Goal: Check status: Check status

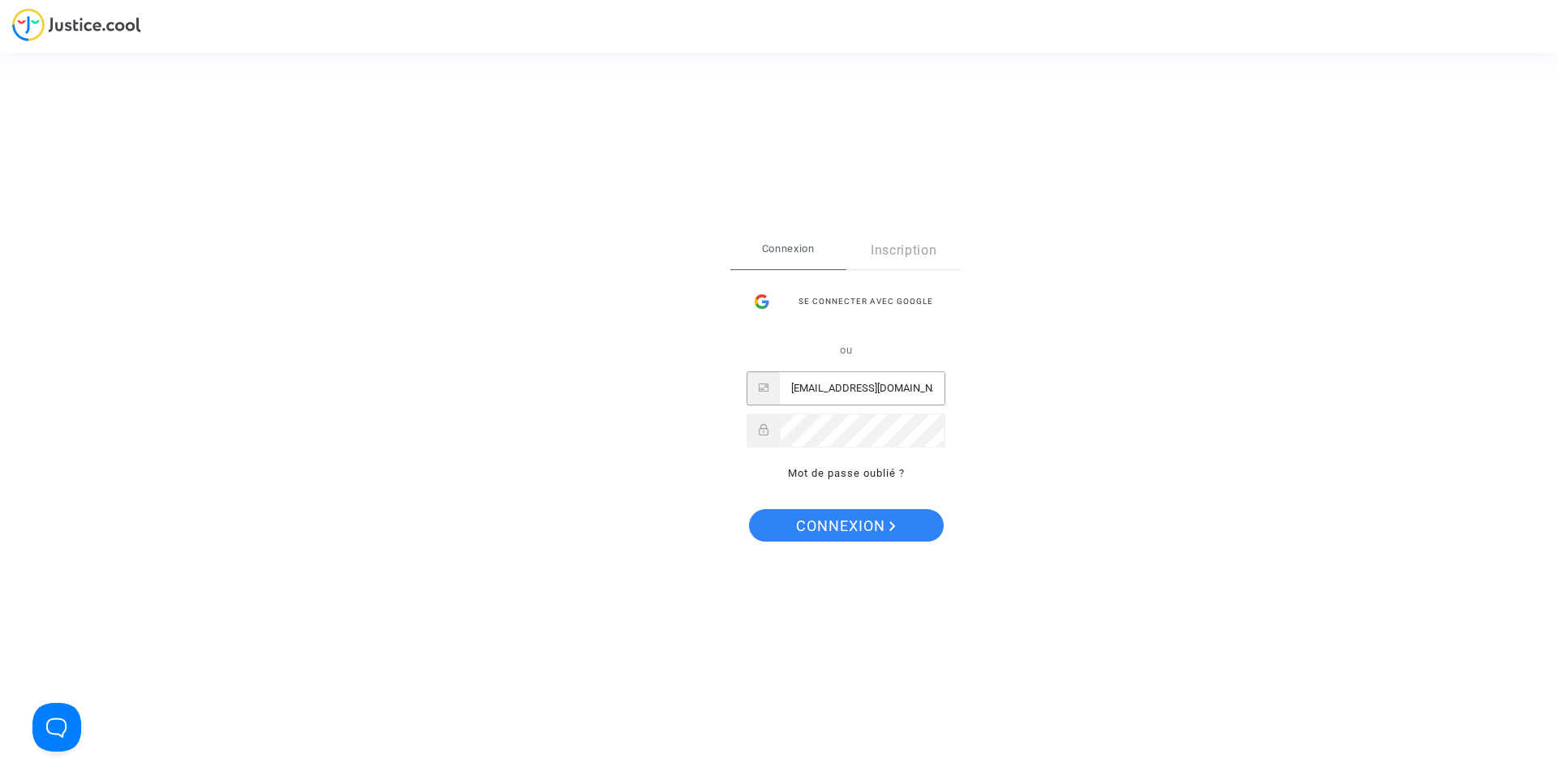
type input "[EMAIL_ADDRESS][DOMAIN_NAME]"
click at [845, 526] on button "Connexion" at bounding box center [847, 525] width 195 height 32
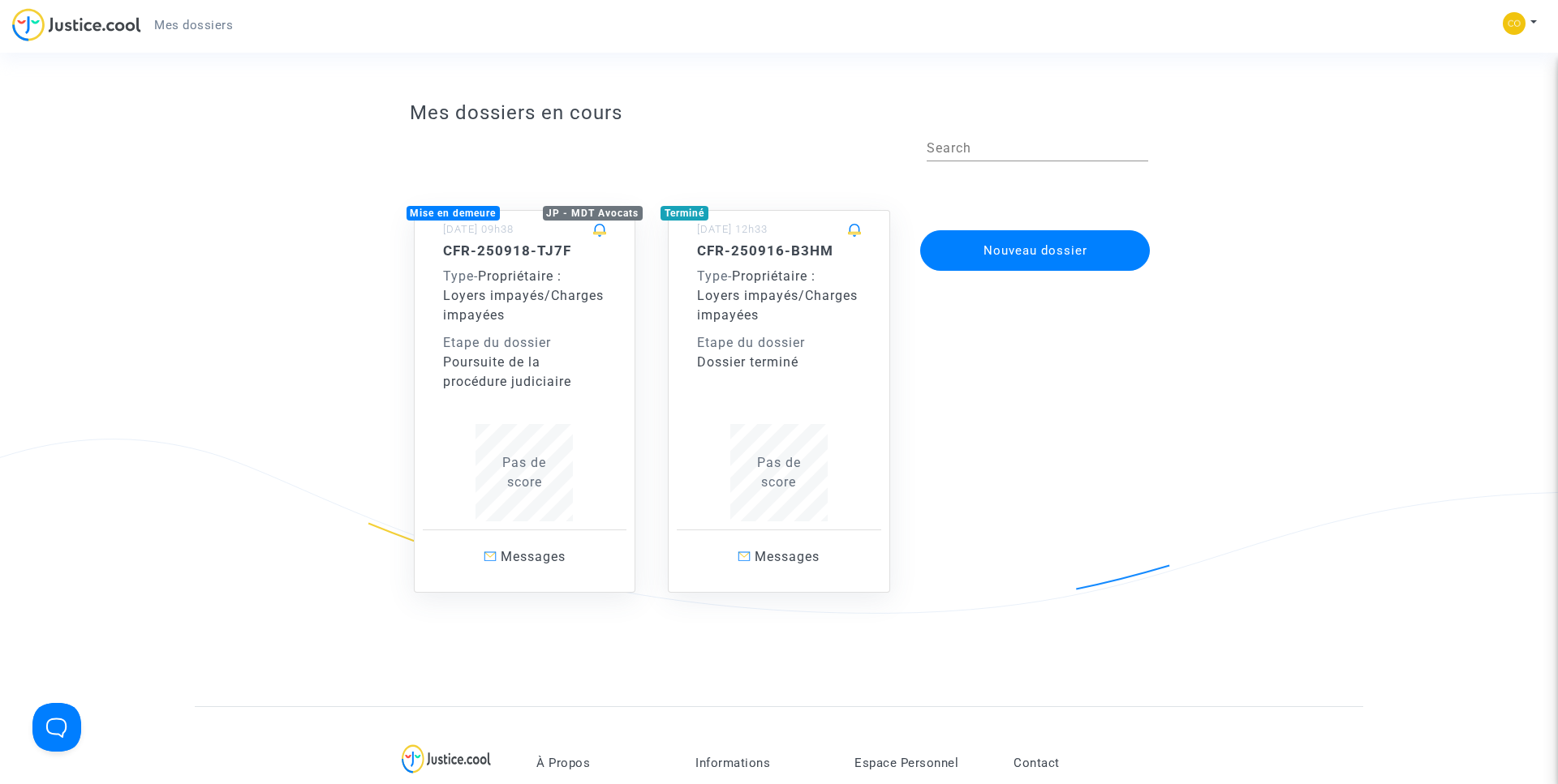
click at [604, 259] on div "CFR-250918-TJ7F Type - Propriétaire : Loyers impayés/Charges impayées Etape du …" at bounding box center [525, 317] width 164 height 149
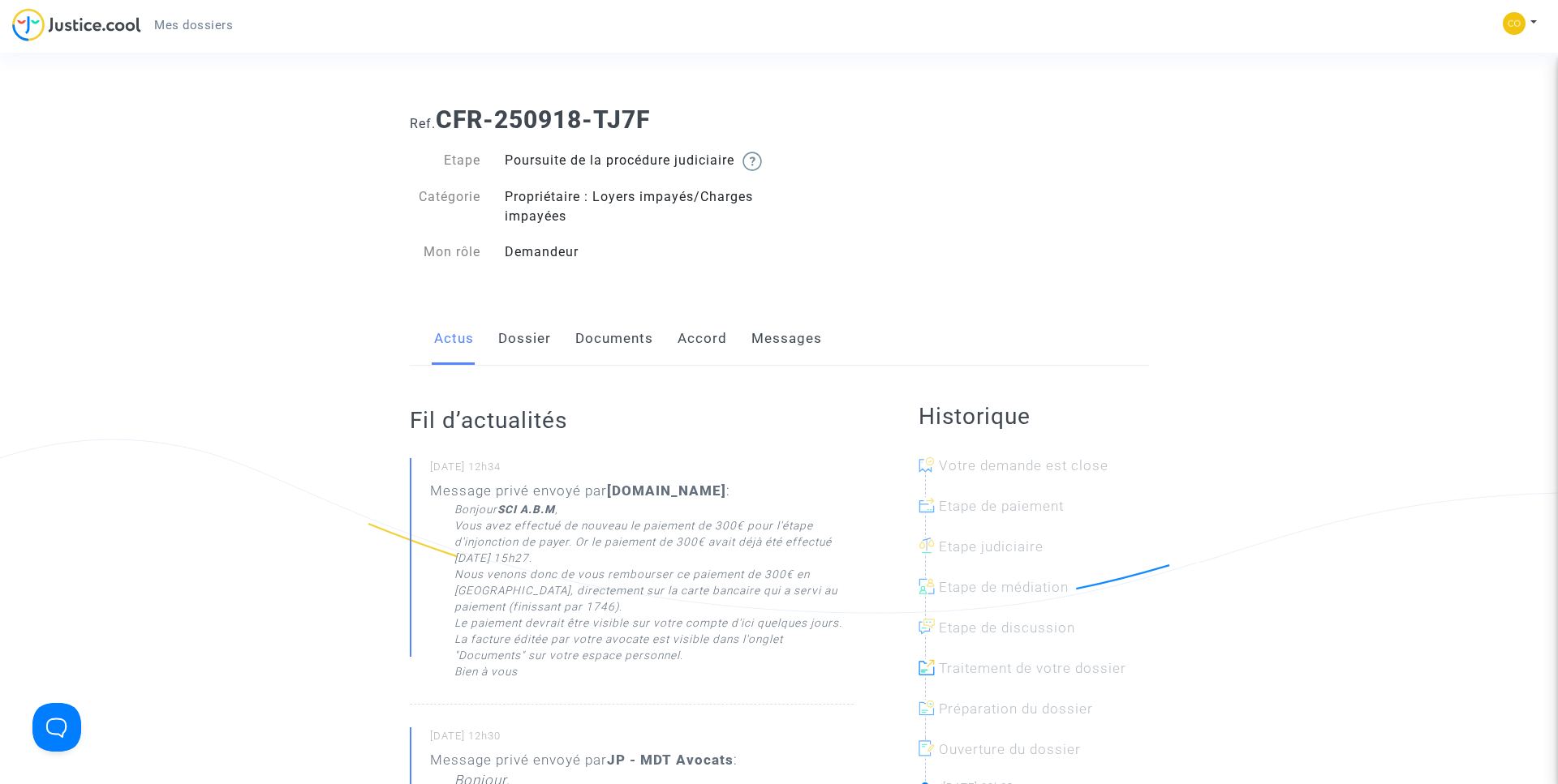
click at [606, 353] on link "Documents" at bounding box center [614, 339] width 78 height 53
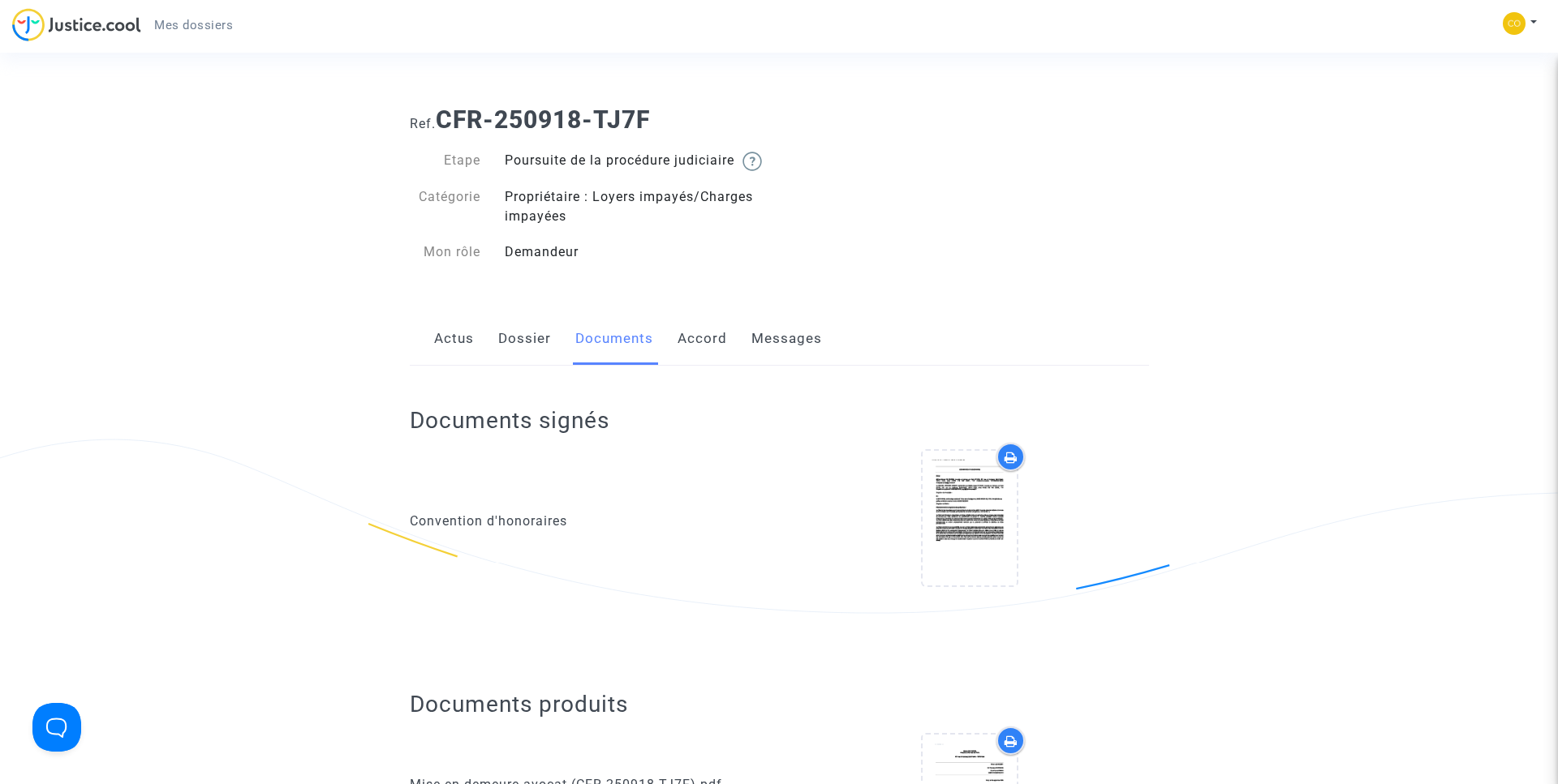
click at [701, 363] on link "Accord" at bounding box center [702, 339] width 50 height 53
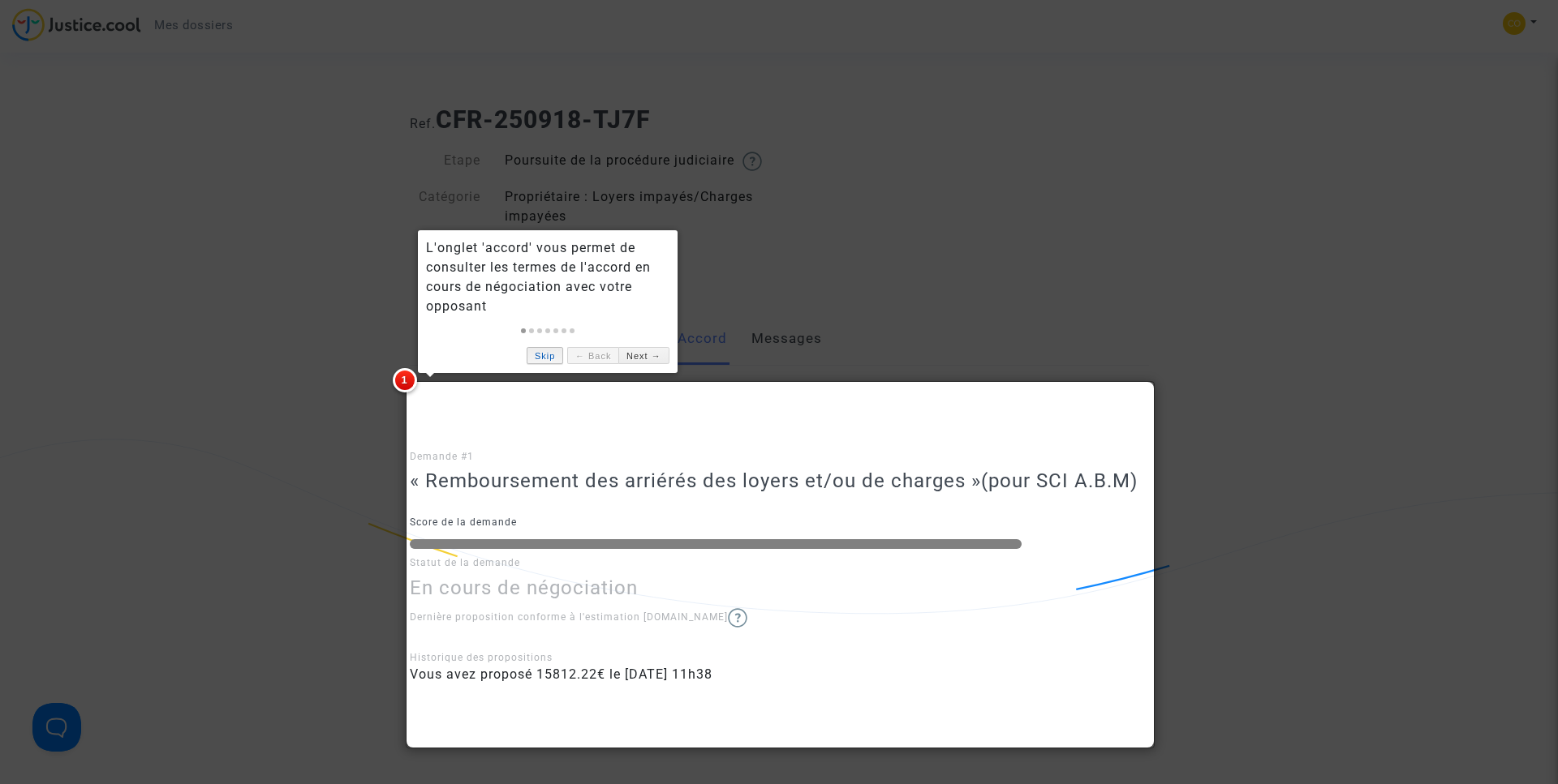
click at [540, 358] on link "Skip" at bounding box center [545, 356] width 37 height 17
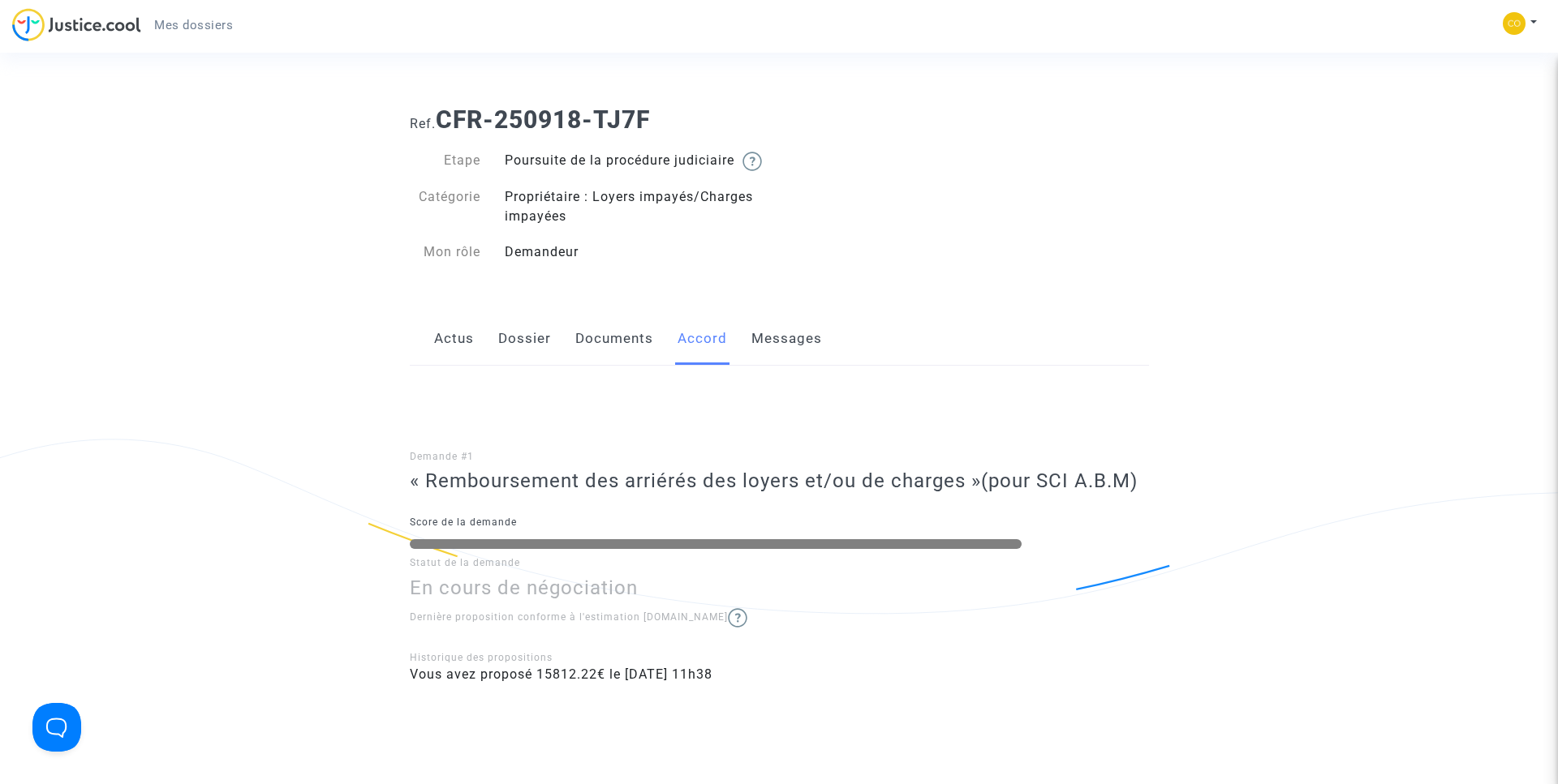
click at [610, 364] on link "Documents" at bounding box center [614, 339] width 78 height 53
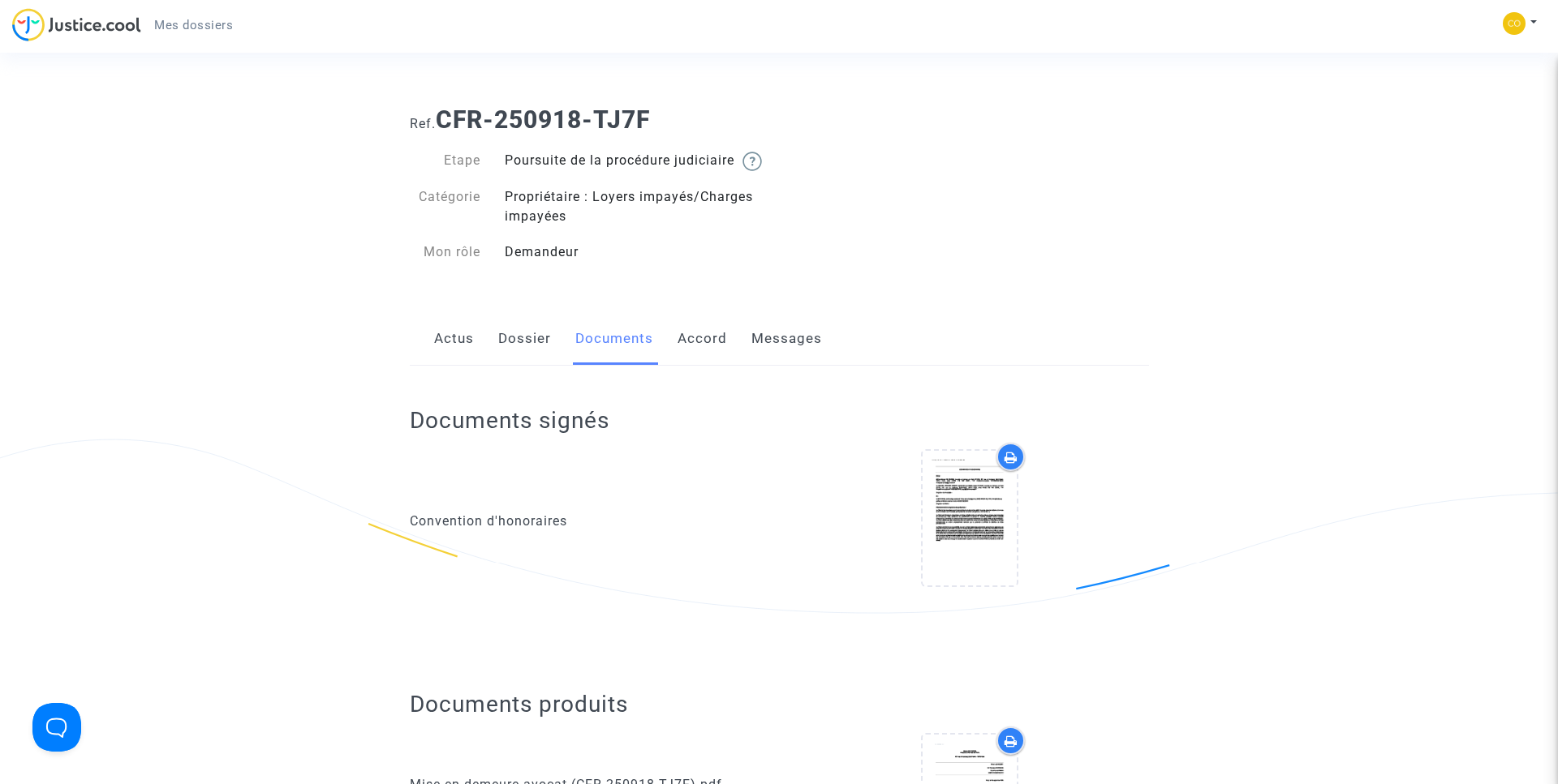
click at [536, 361] on link "Dossier" at bounding box center [524, 339] width 52 height 53
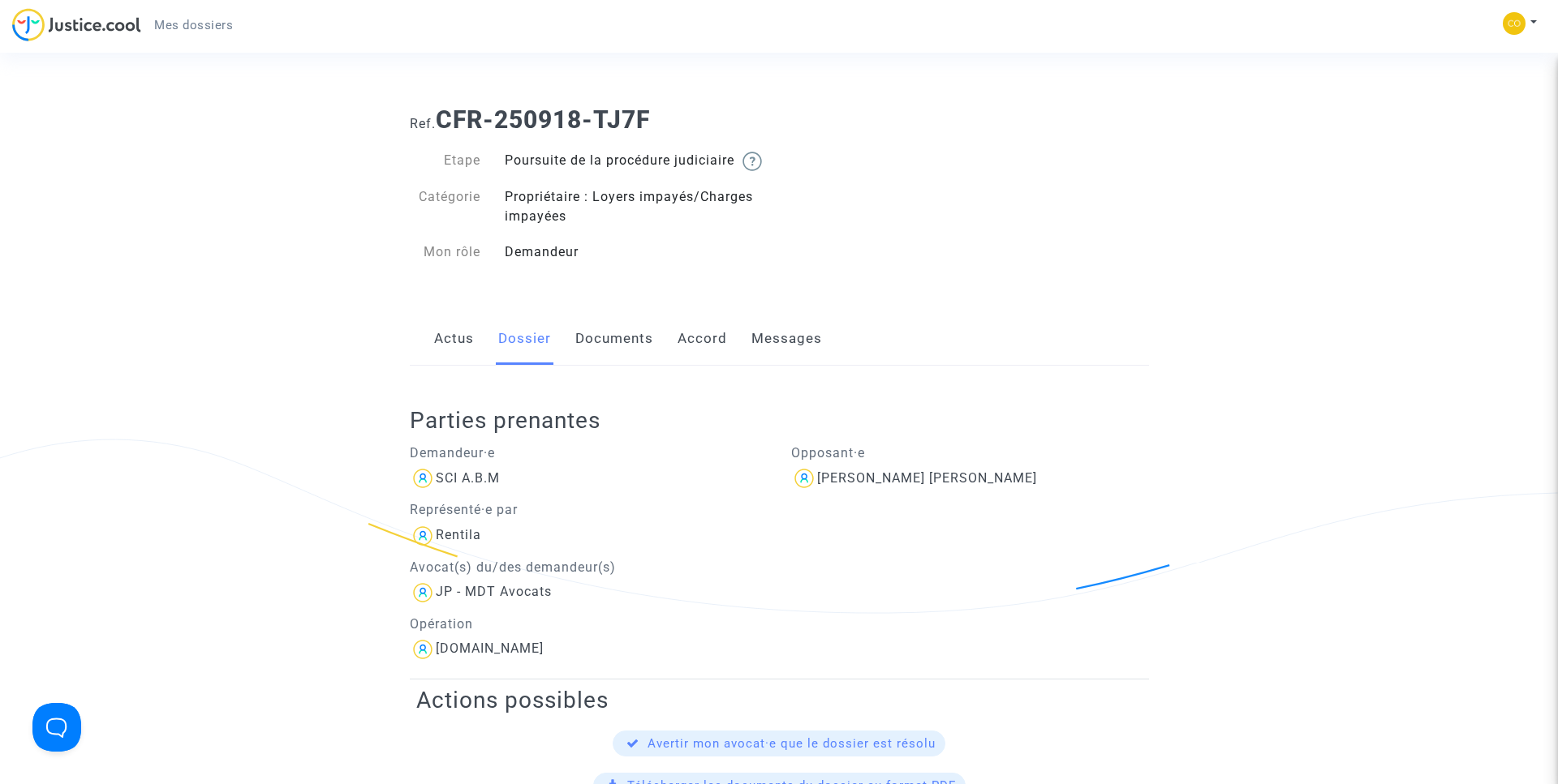
click at [633, 366] on link "Documents" at bounding box center [614, 339] width 78 height 53
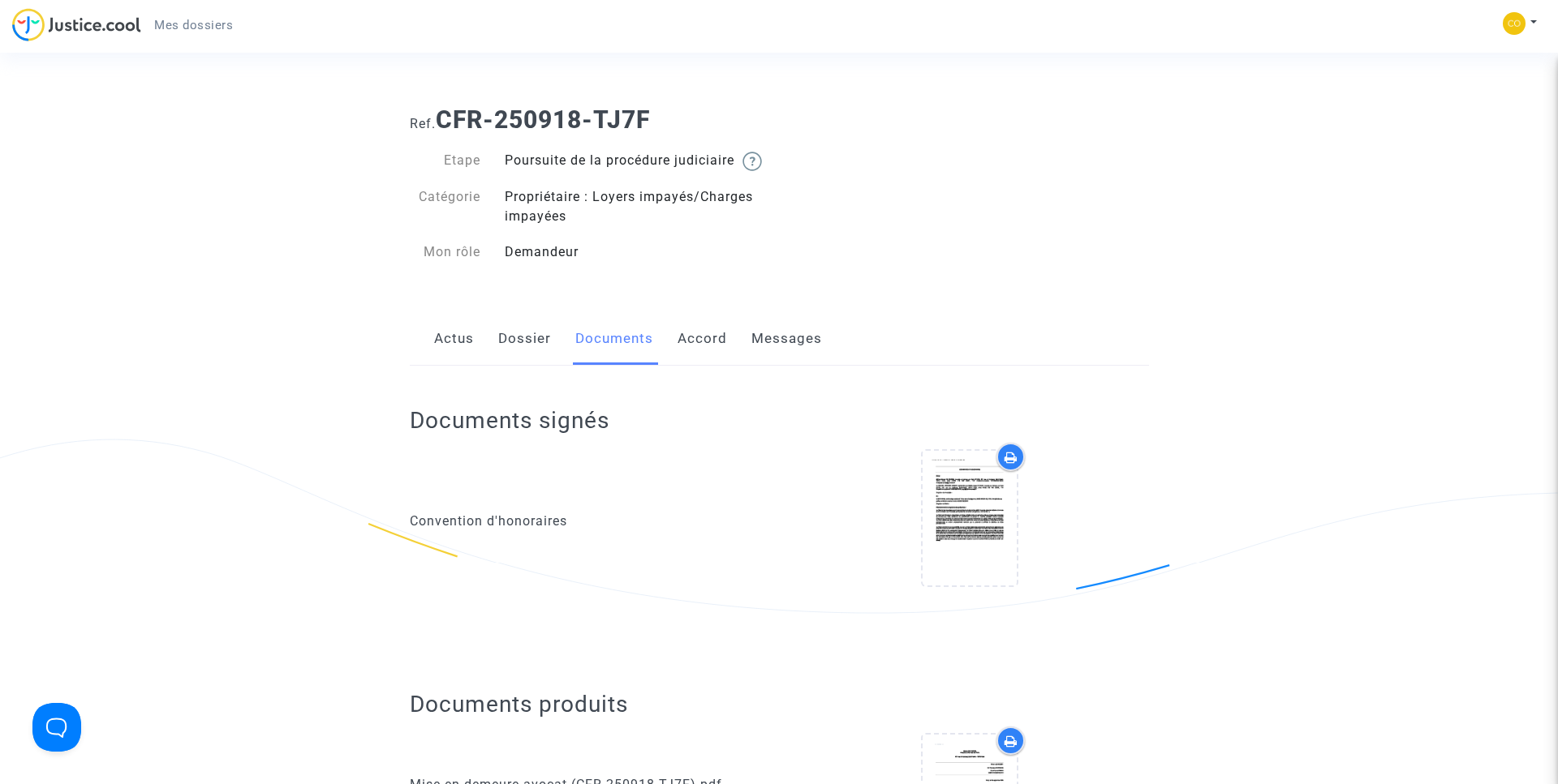
click at [690, 354] on link "Accord" at bounding box center [702, 339] width 50 height 53
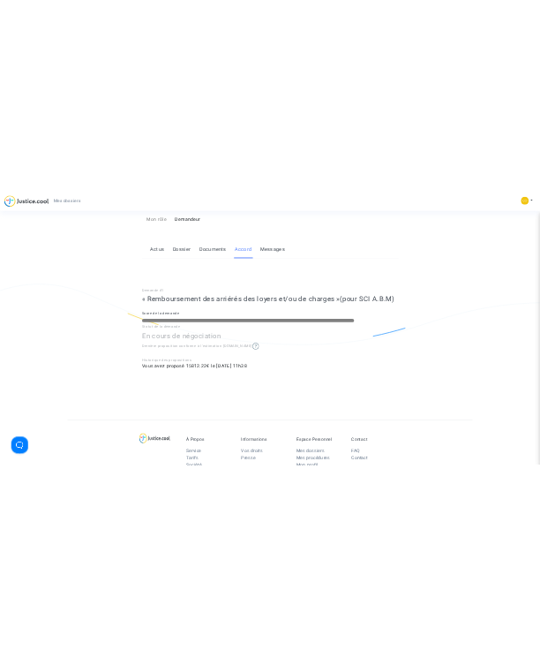
scroll to position [199, 0]
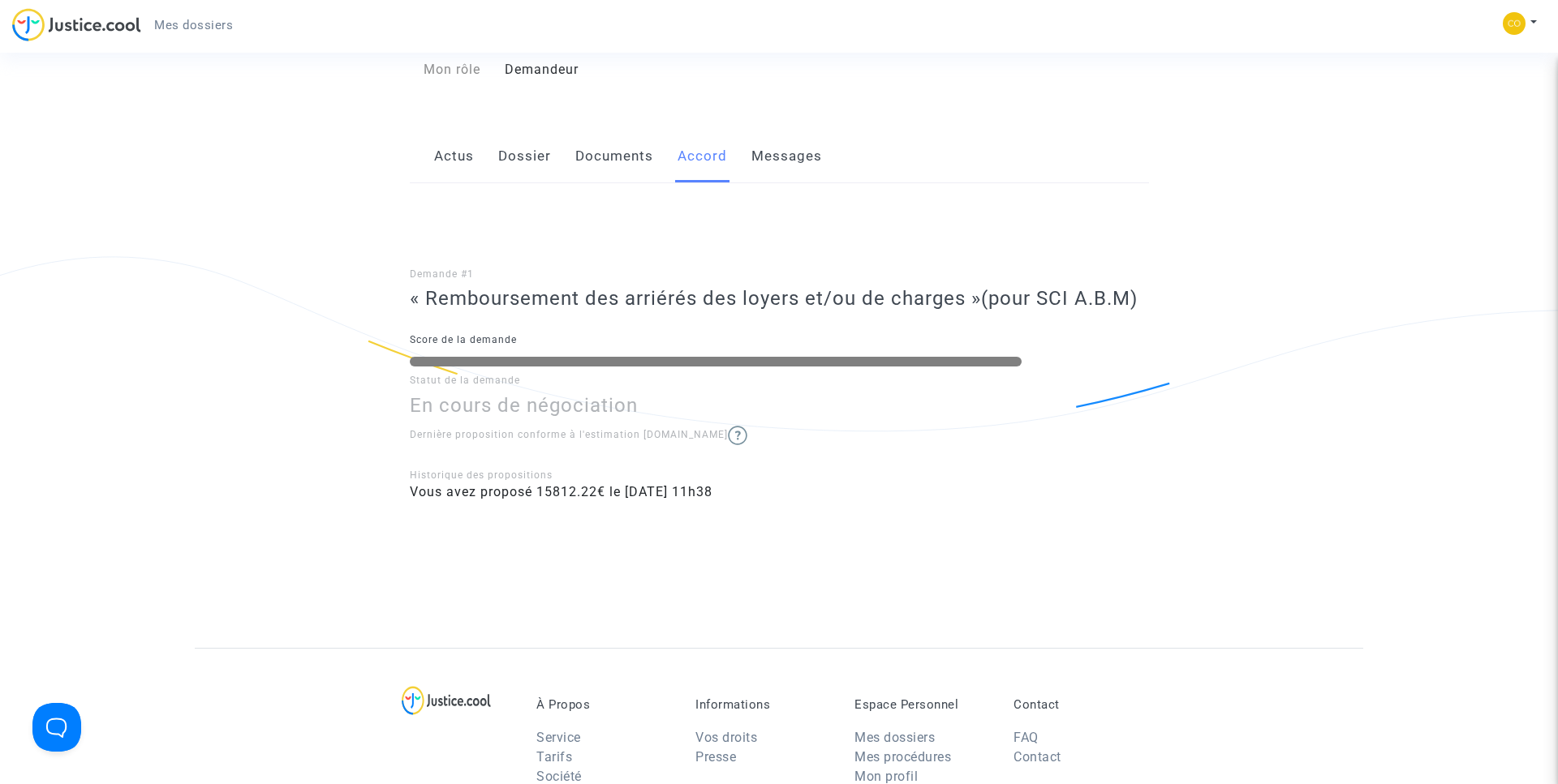
click at [449, 176] on link "Actus" at bounding box center [453, 156] width 40 height 53
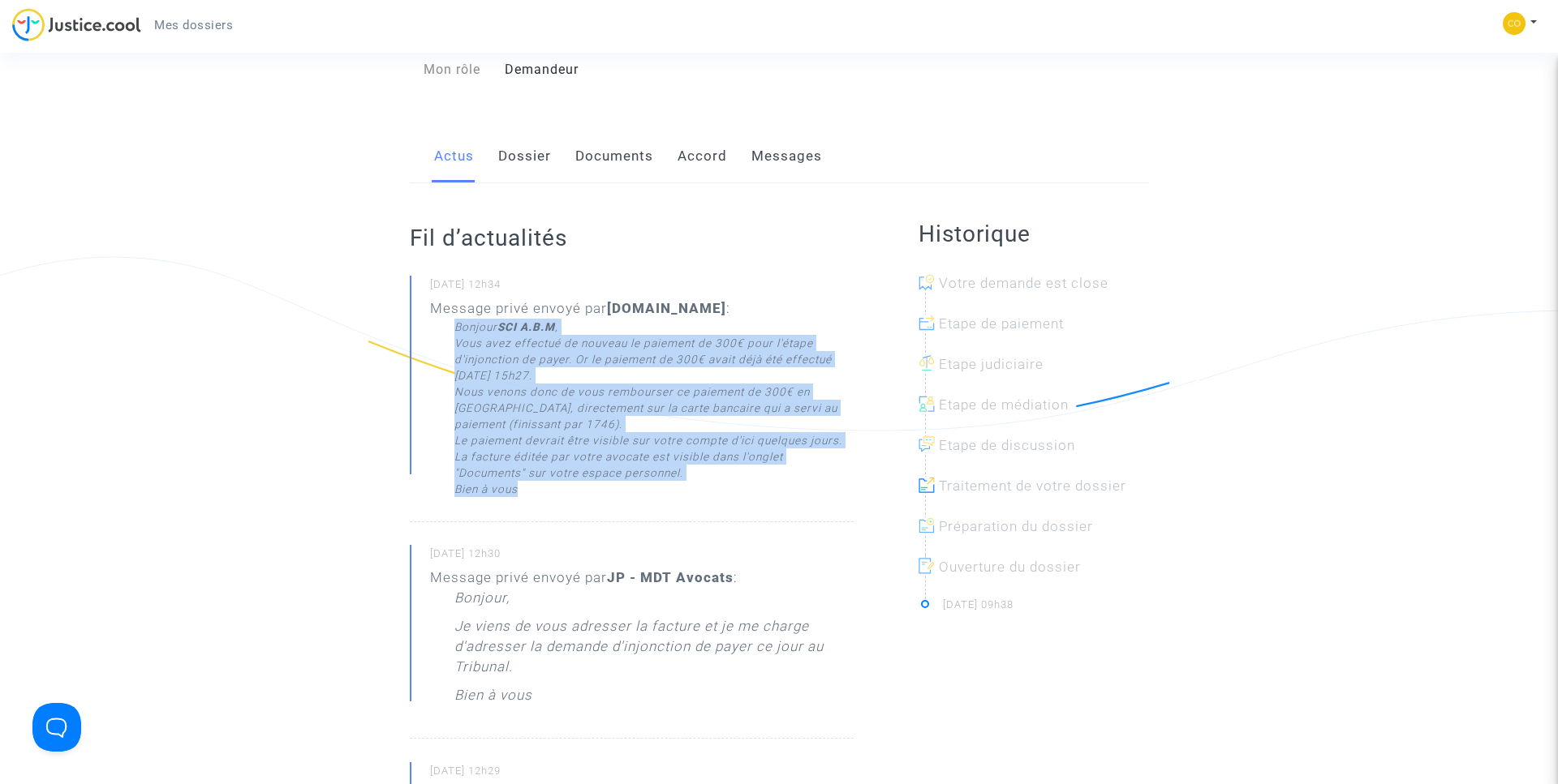
drag, startPoint x: 452, startPoint y: 343, endPoint x: 542, endPoint y: 509, distance: 188.8
click at [542, 497] on div "Message privé envoyé par Immobilier.cool : Bonjour SCI A.B.M , Vous avez effect…" at bounding box center [642, 398] width 424 height 199
copy div "Bonjour SCI A.B.M , Vous avez effectué de nouveau le paiement de 300€ pour l'ét…"
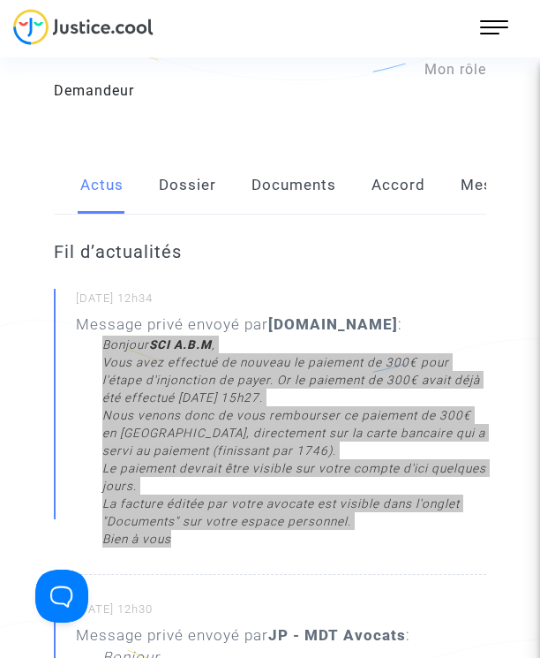
scroll to position [167, 0]
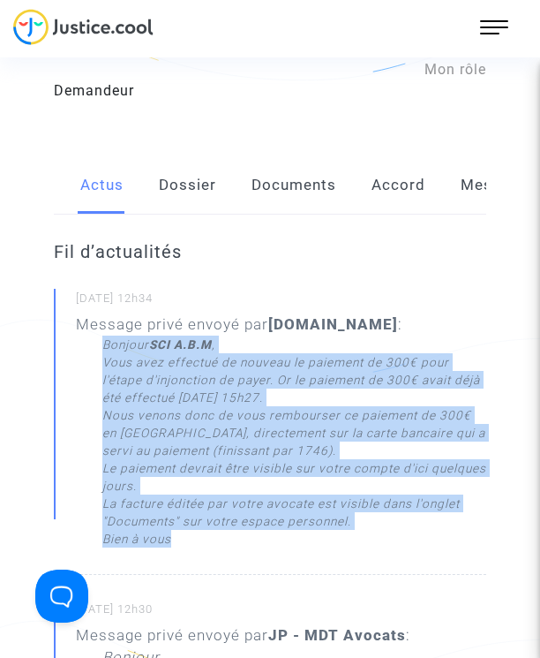
click at [305, 184] on link "Documents" at bounding box center [294, 185] width 85 height 58
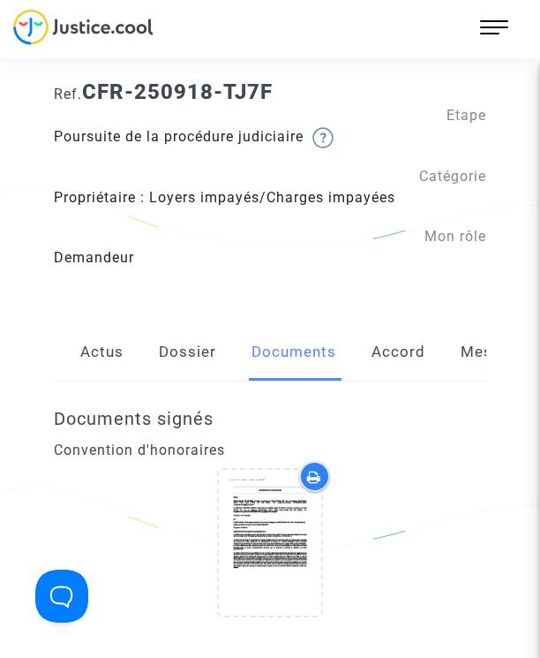
drag, startPoint x: 398, startPoint y: 354, endPoint x: 414, endPoint y: 327, distance: 30.9
click at [398, 353] on link "Accord" at bounding box center [399, 352] width 54 height 58
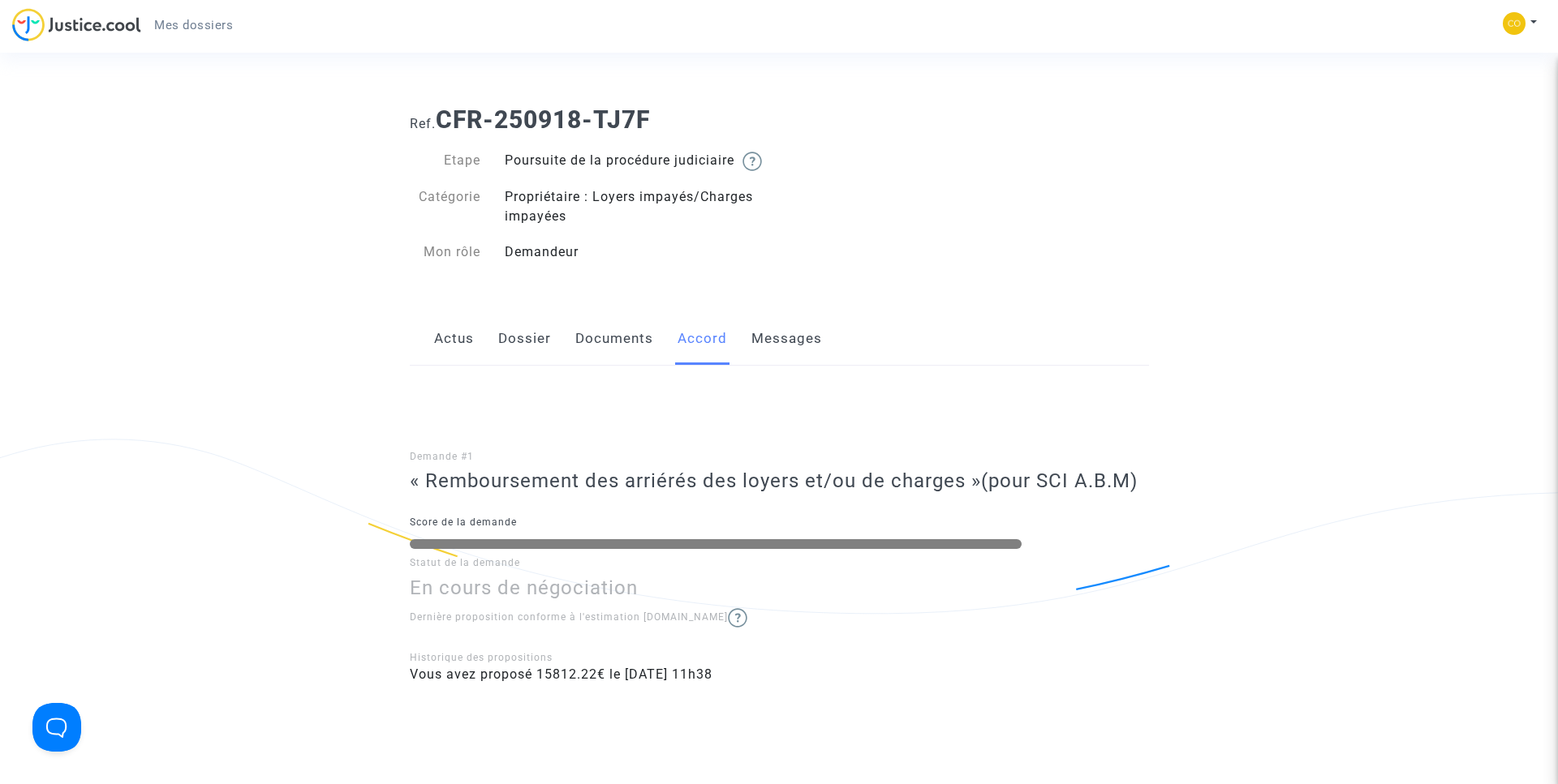
click at [786, 361] on link "Messages" at bounding box center [786, 339] width 71 height 53
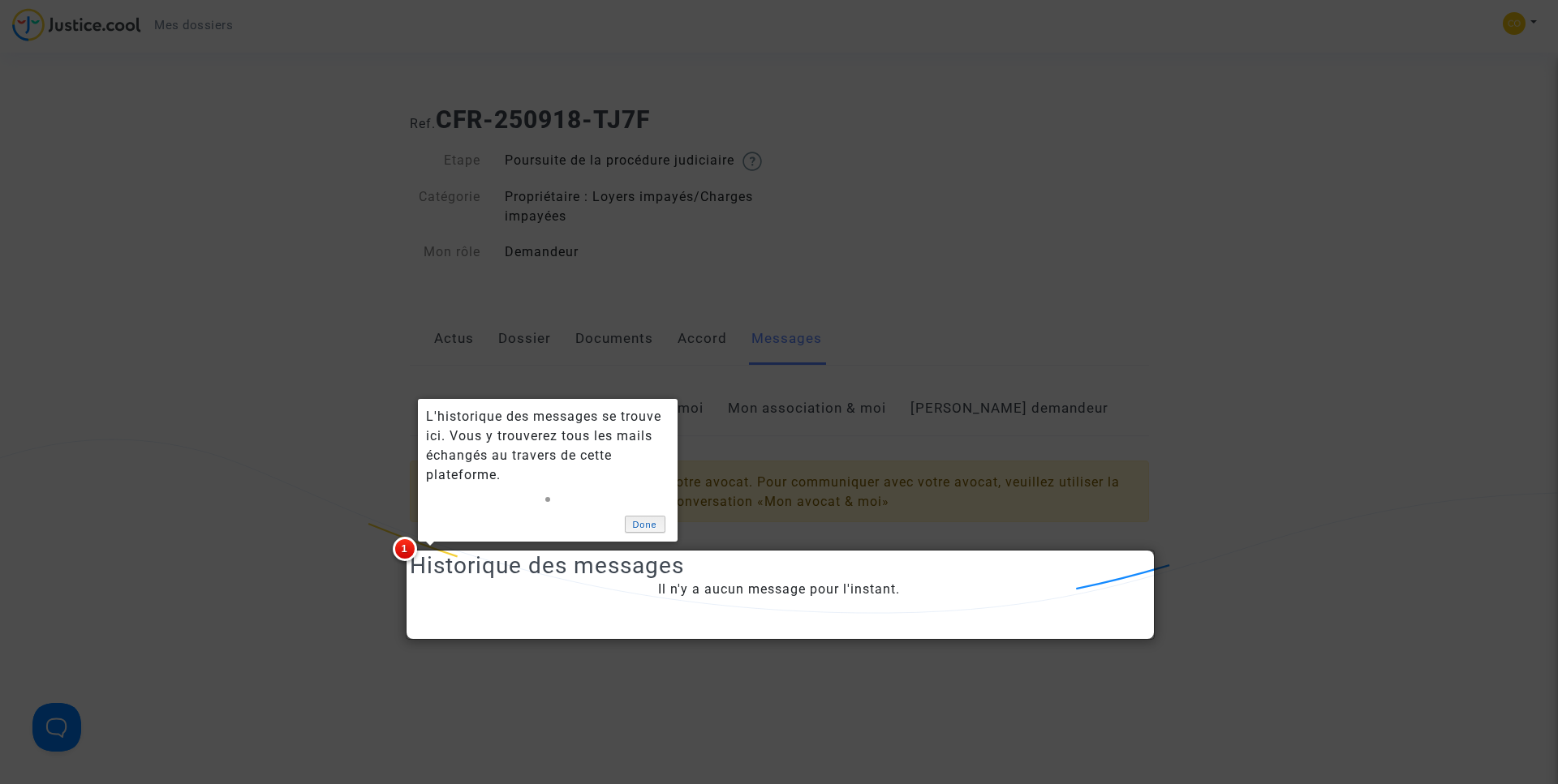
click at [638, 521] on link "Done" at bounding box center [645, 524] width 40 height 17
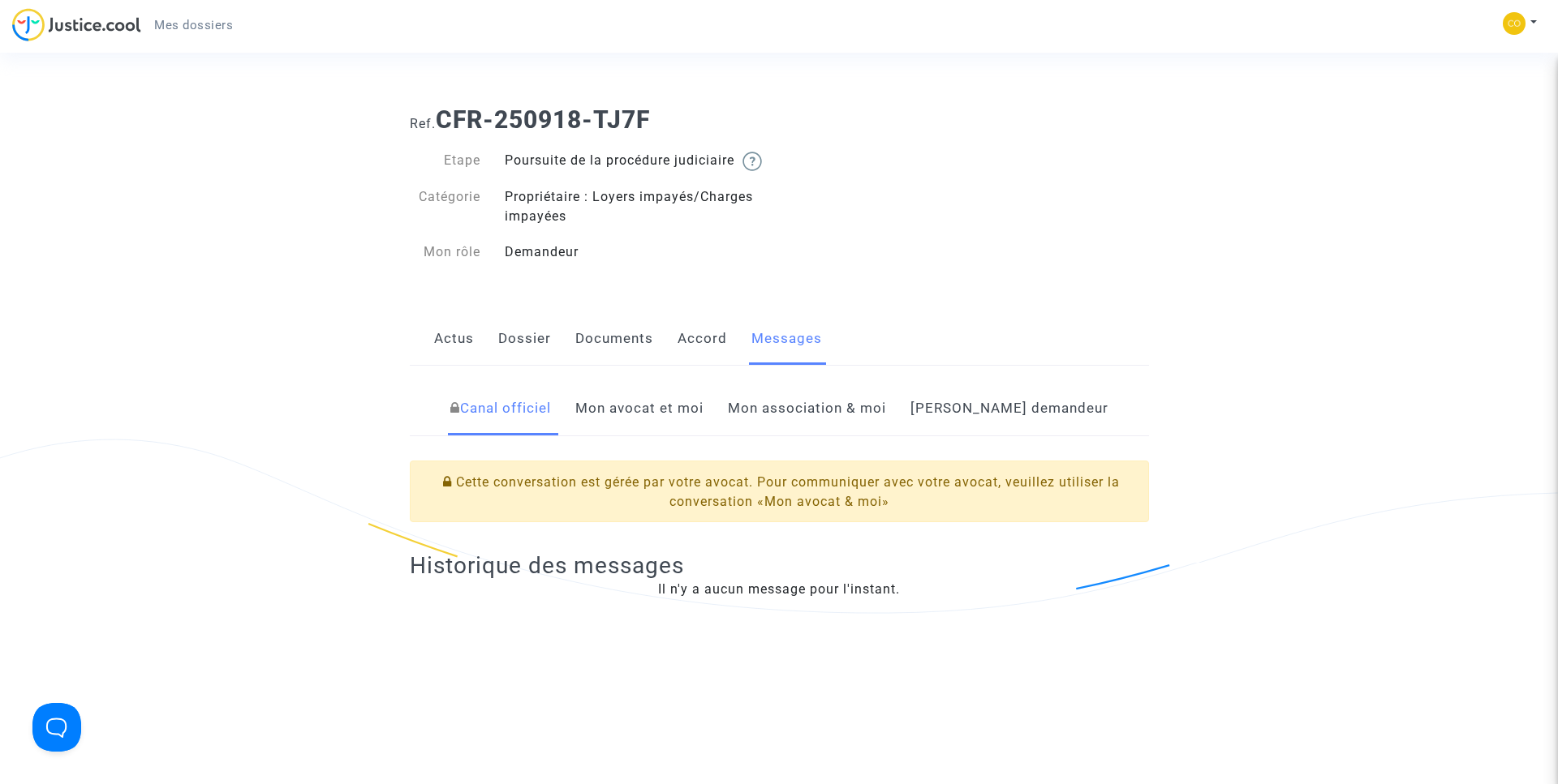
click at [683, 434] on link "Mon avocat et moi" at bounding box center [639, 409] width 128 height 53
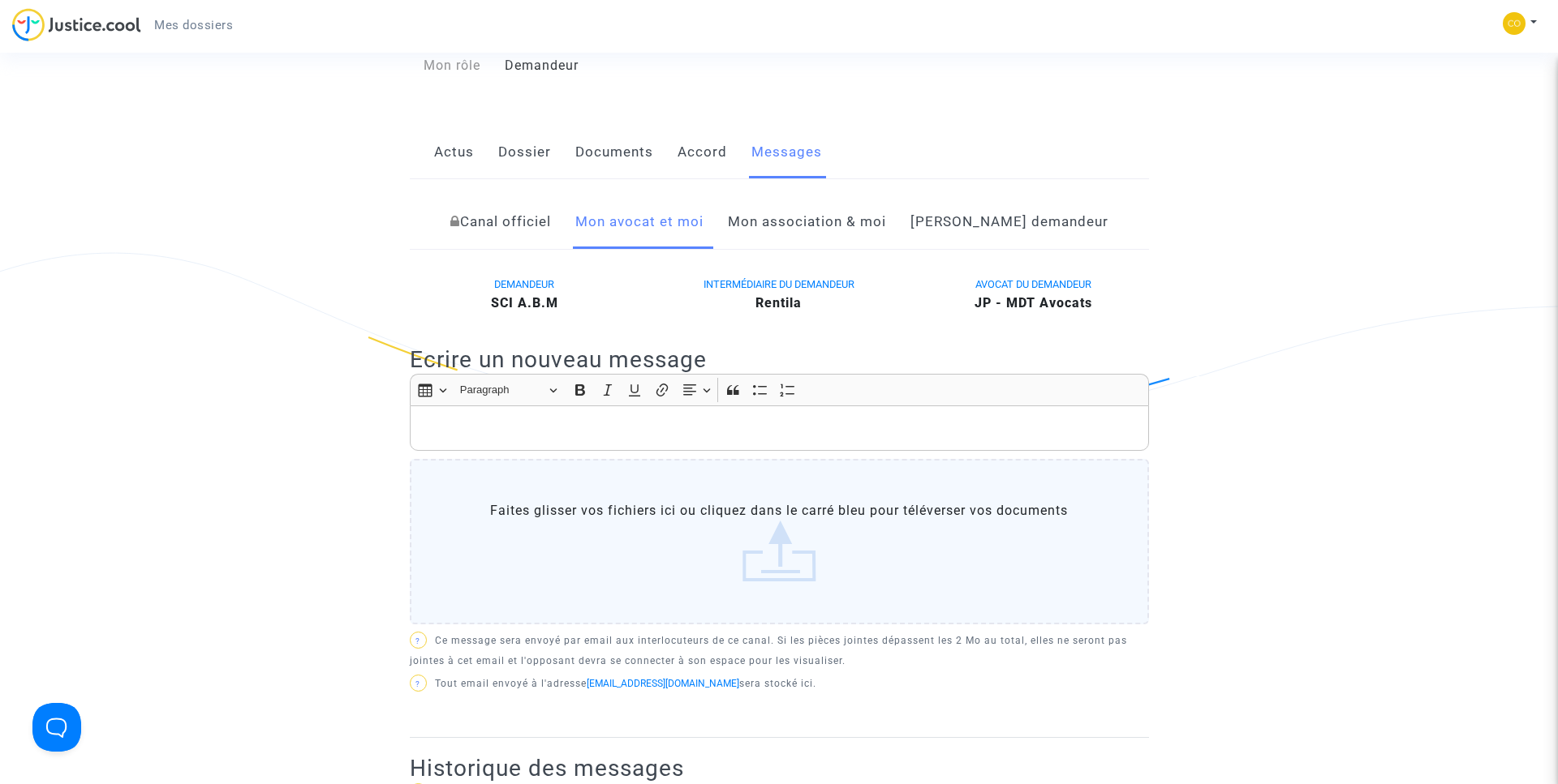
scroll to position [185, 0]
click at [807, 249] on link "Mon association & moi" at bounding box center [807, 223] width 158 height 53
click at [1016, 250] on link "Côté demandeur" at bounding box center [1008, 223] width 198 height 53
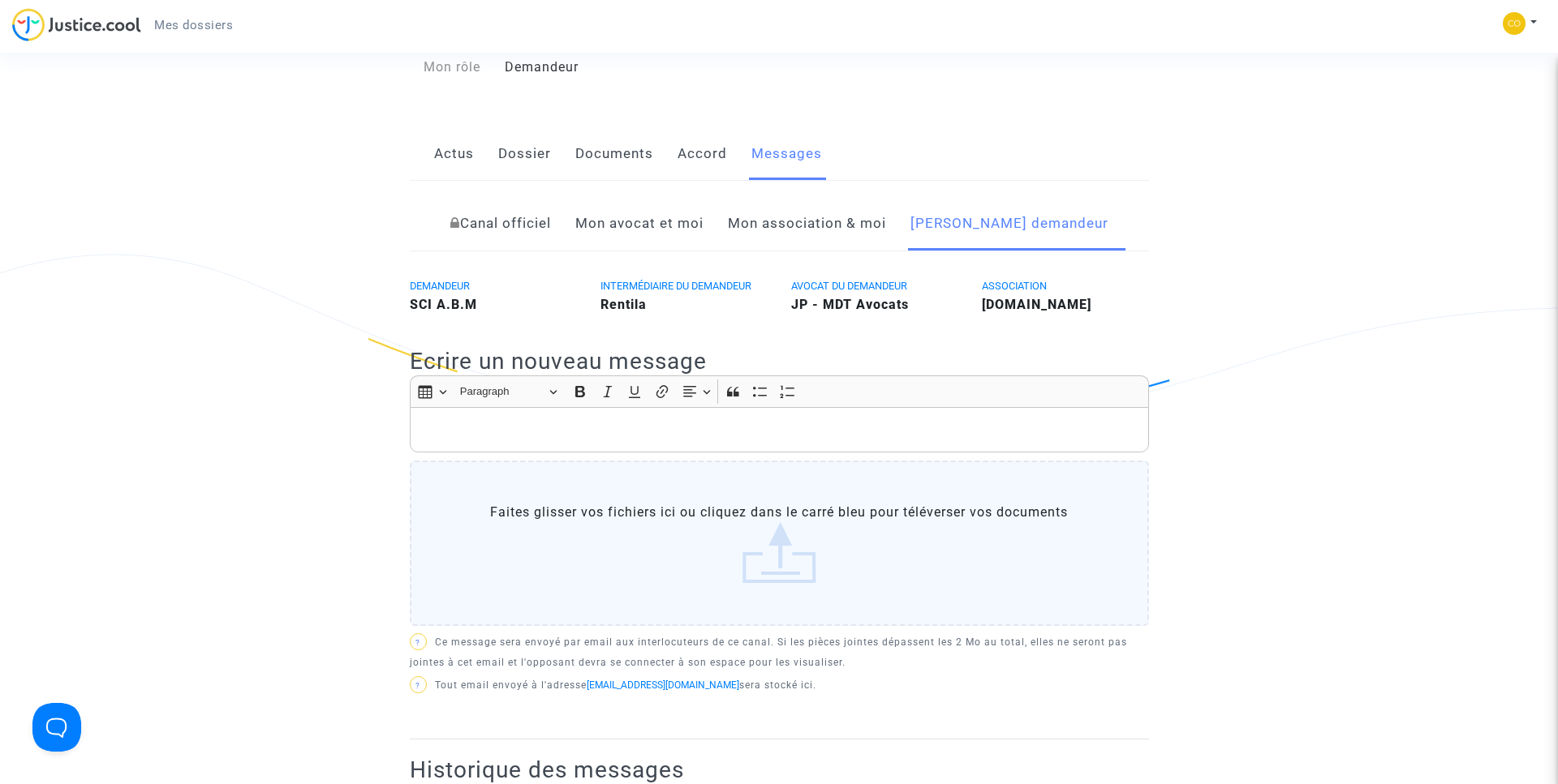
drag, startPoint x: 577, startPoint y: 249, endPoint x: 619, endPoint y: 196, distance: 67.6
click at [551, 248] on link "Canal officiel" at bounding box center [500, 223] width 100 height 53
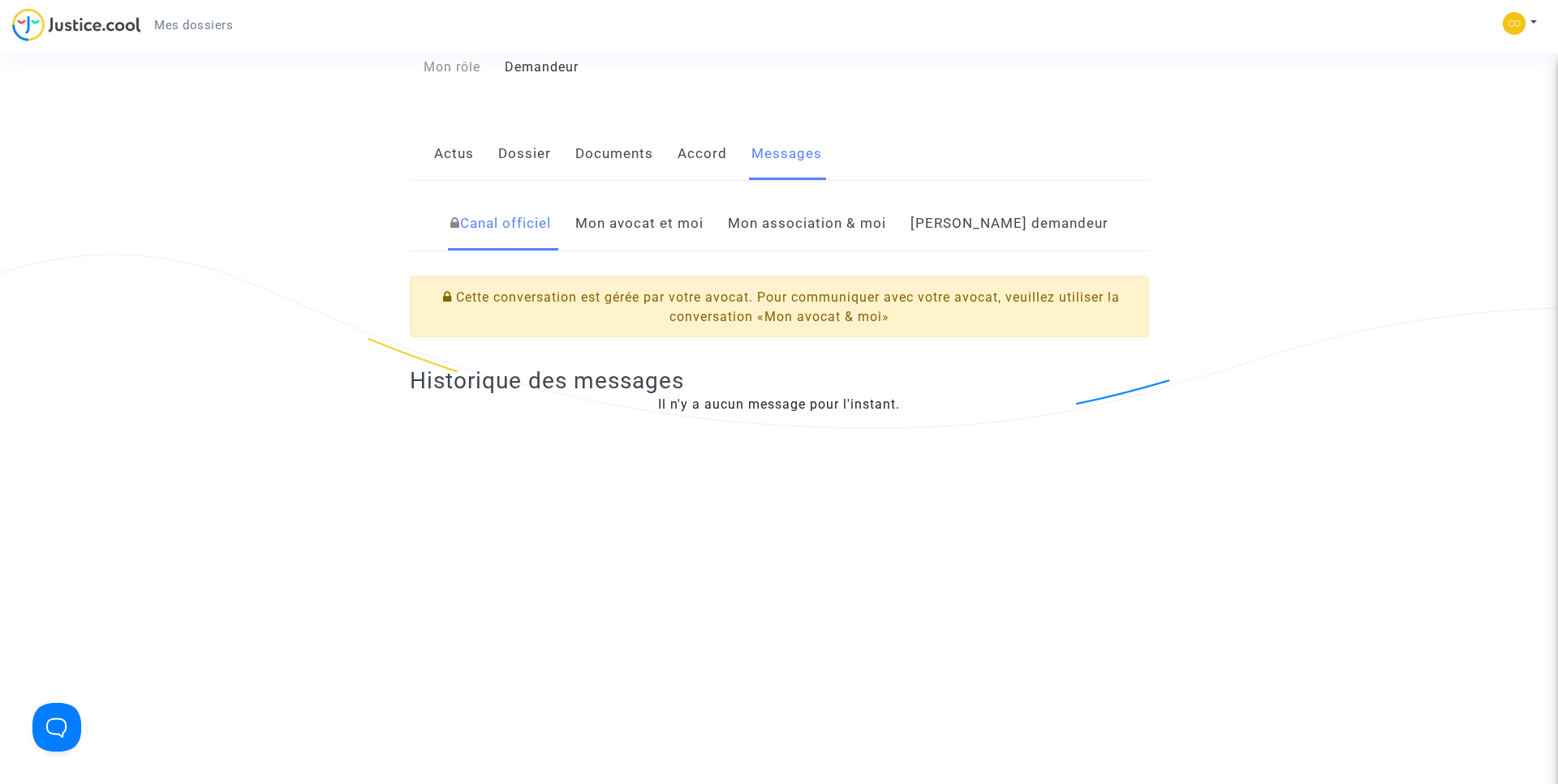
click at [698, 173] on link "Accord" at bounding box center [702, 154] width 50 height 53
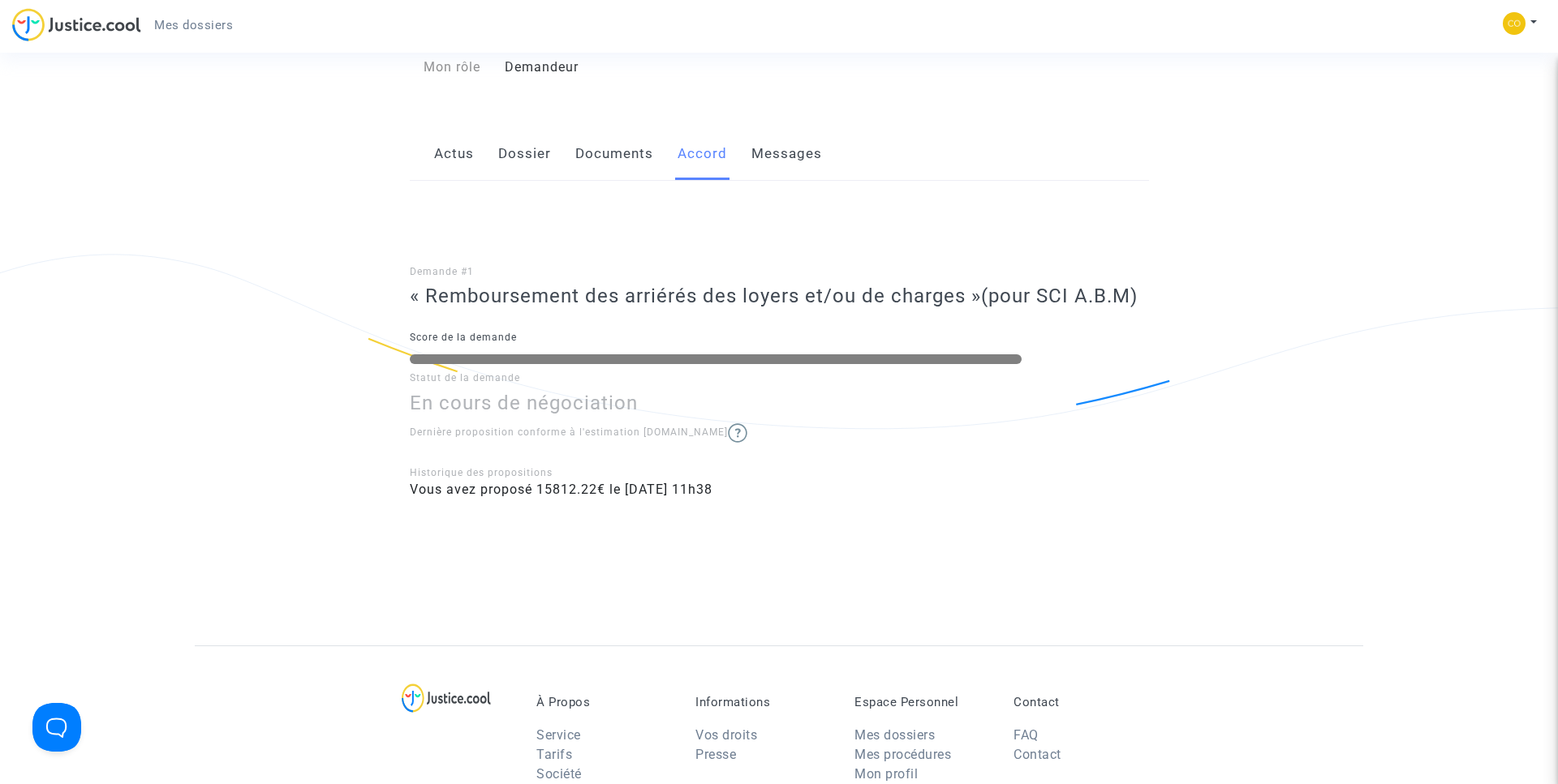
click at [636, 181] on link "Documents" at bounding box center [614, 154] width 78 height 53
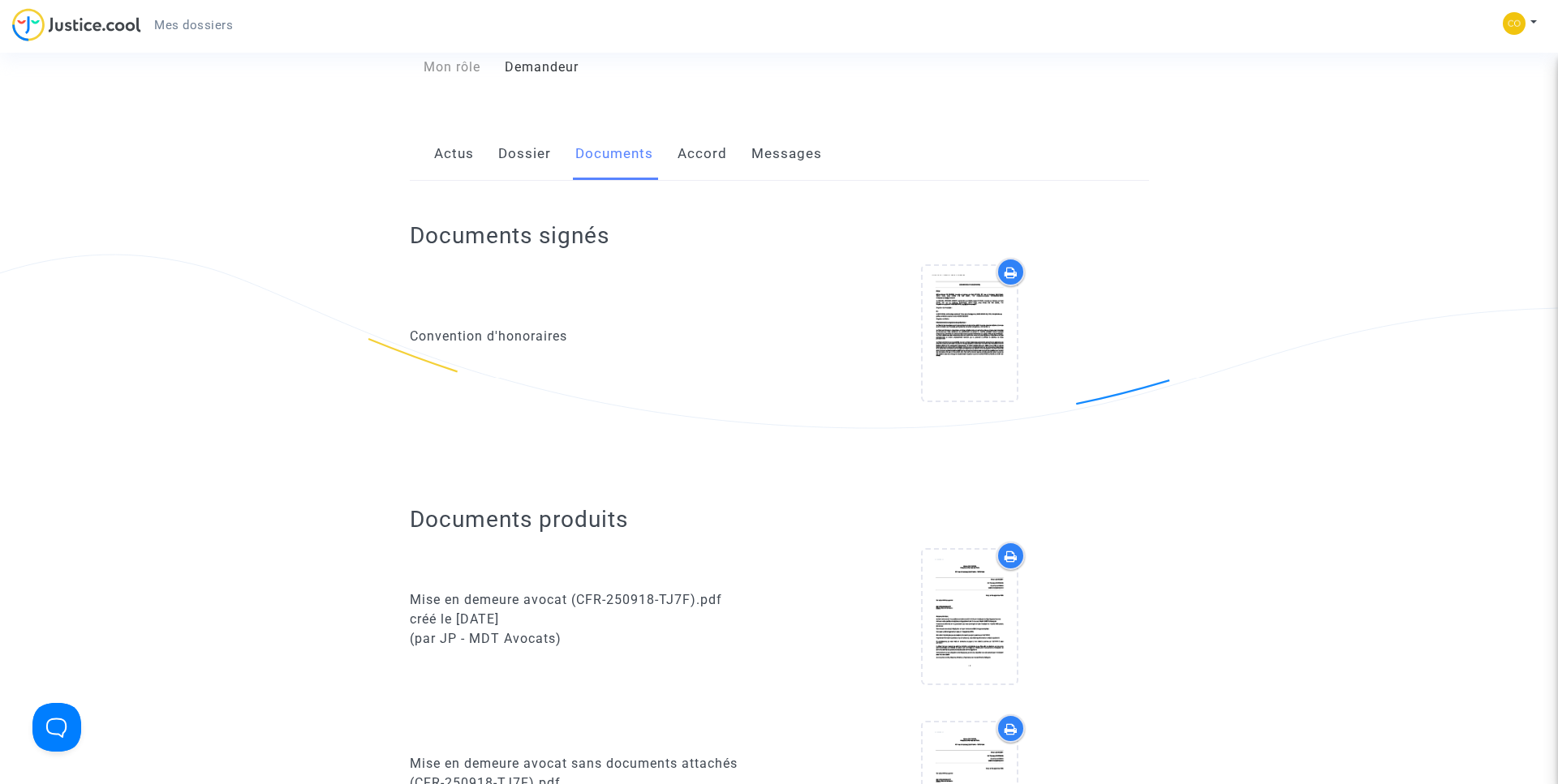
click at [506, 181] on link "Dossier" at bounding box center [524, 154] width 52 height 53
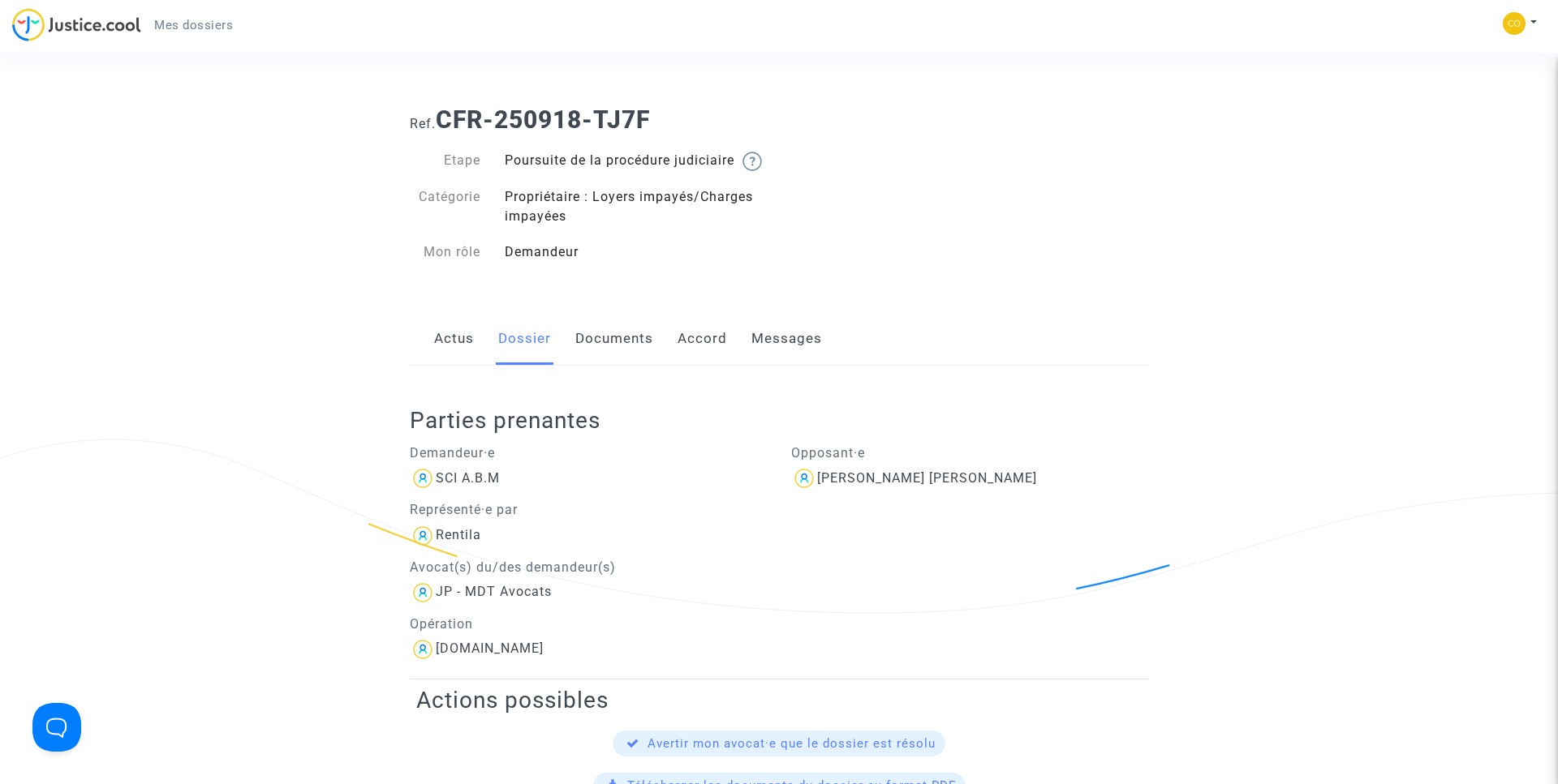
click at [465, 359] on link "Actus" at bounding box center [453, 339] width 40 height 53
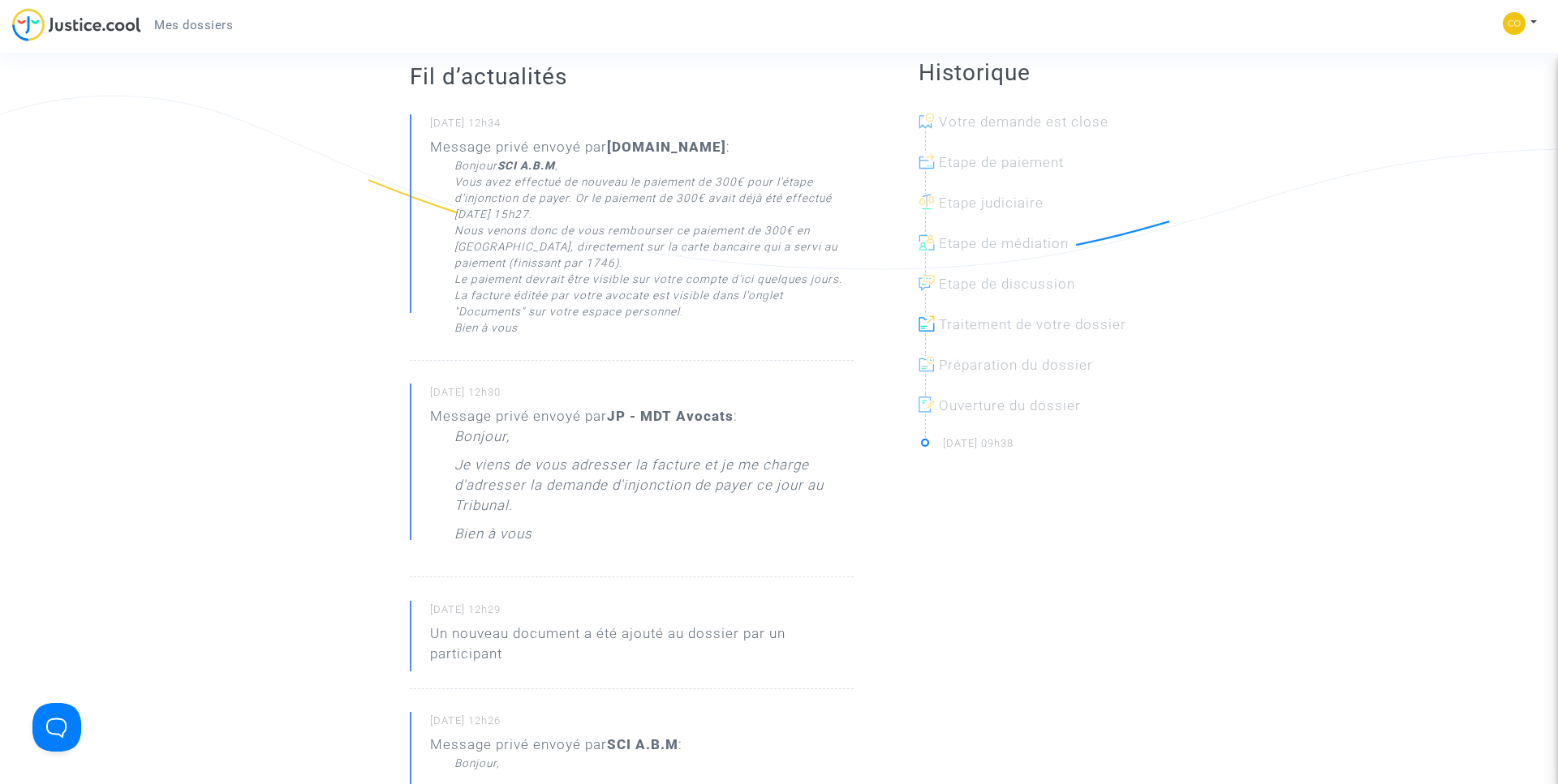
scroll to position [342, 0]
